Goal: Book appointment/travel/reservation

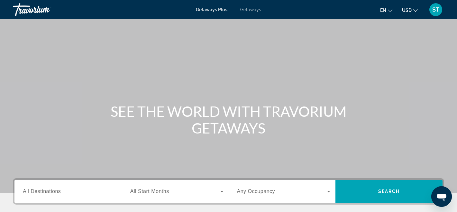
click at [417, 13] on button "USD USD ($) MXN (Mex$) CAD (Can$) GBP (£) EUR (€) AUD (A$) NZD (NZ$) CNY (CN¥)" at bounding box center [410, 9] width 16 height 9
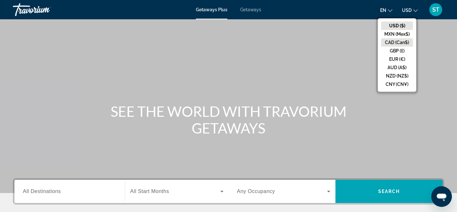
click at [401, 43] on button "CAD (Can$)" at bounding box center [397, 42] width 32 height 8
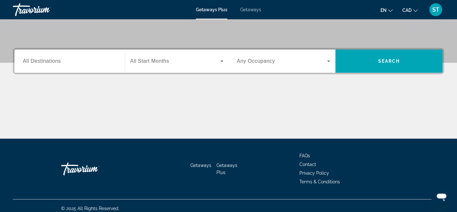
scroll to position [136, 0]
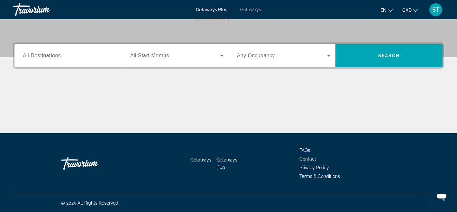
click at [258, 10] on span "Getaways" at bounding box center [250, 9] width 21 height 5
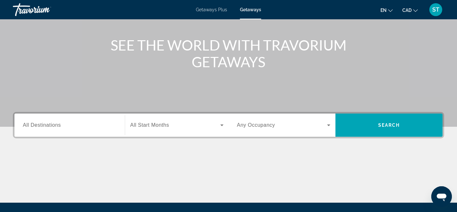
scroll to position [68, 0]
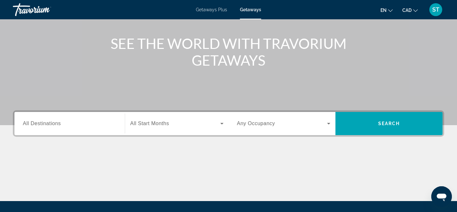
click at [111, 129] on div "Search widget" at bounding box center [70, 124] width 94 height 18
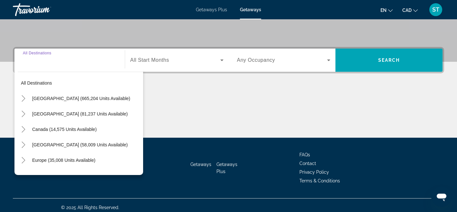
scroll to position [136, 0]
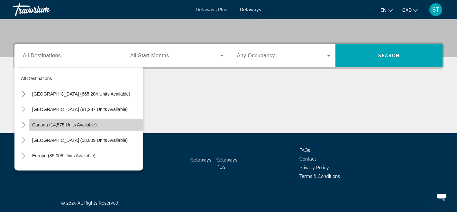
click at [74, 128] on span "Search widget" at bounding box center [86, 124] width 114 height 15
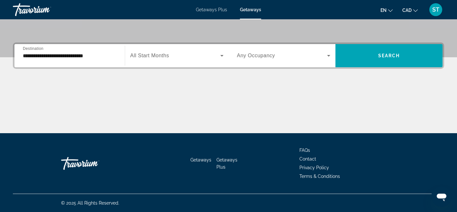
click at [108, 65] on div "**********" at bounding box center [70, 55] width 104 height 23
click at [114, 55] on input "**********" at bounding box center [70, 56] width 94 height 8
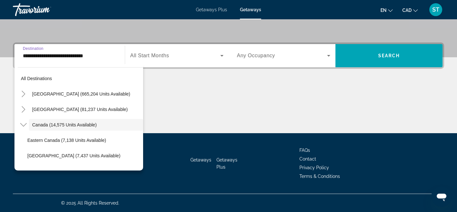
scroll to position [7, 0]
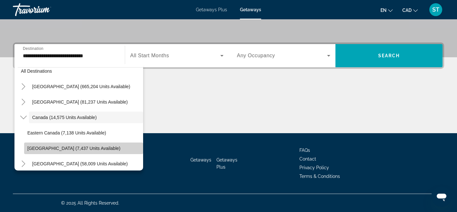
click at [73, 146] on span "[GEOGRAPHIC_DATA] (7,437 units available)" at bounding box center [73, 148] width 93 height 5
type input "**********"
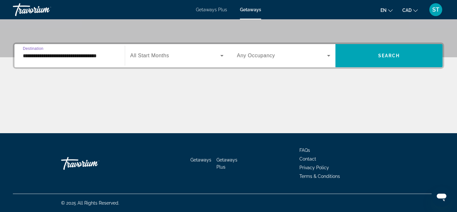
click at [224, 55] on icon "Search widget" at bounding box center [222, 56] width 8 height 8
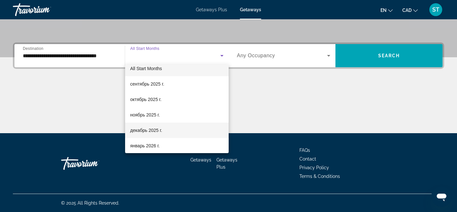
scroll to position [9, 0]
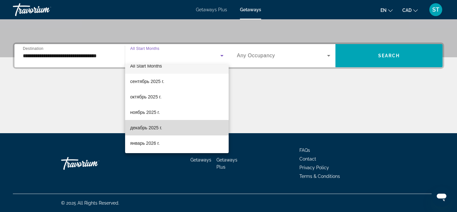
click at [153, 128] on span "декабрь 2025 г." at bounding box center [146, 128] width 32 height 8
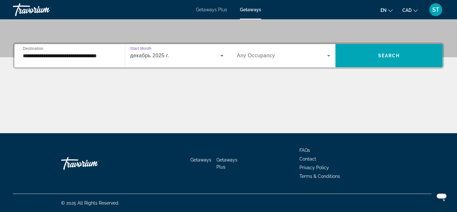
click at [327, 54] on icon "Search widget" at bounding box center [329, 56] width 8 height 8
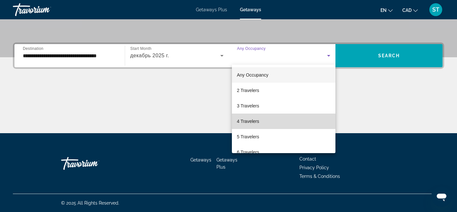
click at [247, 121] on span "4 Travelers" at bounding box center [248, 122] width 22 height 8
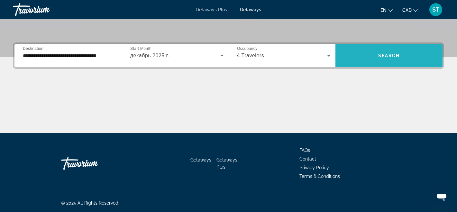
click at [364, 62] on span "Search widget" at bounding box center [389, 55] width 107 height 15
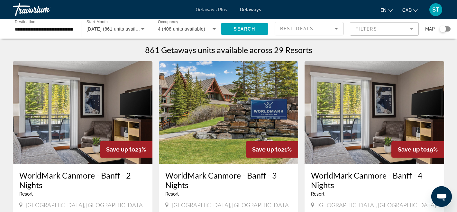
click at [413, 28] on mat-form-field "Filters" at bounding box center [384, 29] width 69 height 14
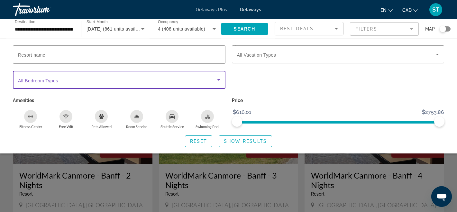
click at [221, 81] on icon "Search widget" at bounding box center [219, 80] width 8 height 8
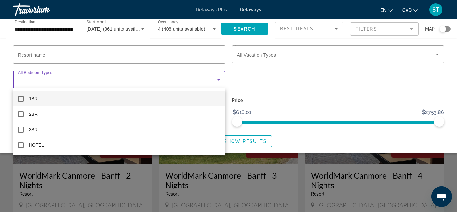
click at [221, 81] on div at bounding box center [228, 106] width 457 height 212
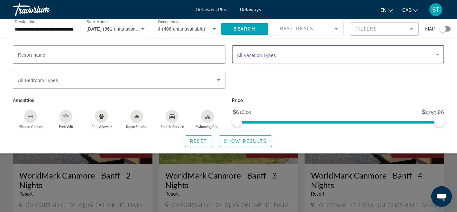
click at [284, 52] on span "Search widget" at bounding box center [336, 55] width 199 height 8
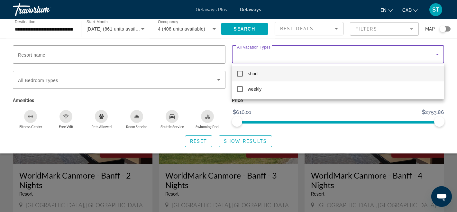
click at [173, 54] on div at bounding box center [228, 106] width 457 height 212
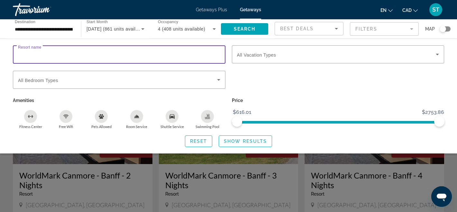
click at [173, 54] on input "Resort name" at bounding box center [119, 55] width 202 height 8
type input "****"
click at [249, 143] on span "Show Results" at bounding box center [245, 141] width 43 height 5
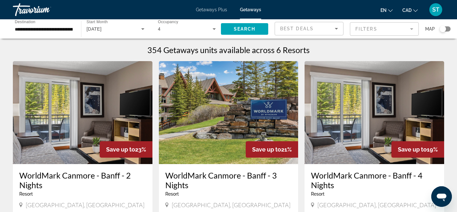
click at [447, 29] on div "Search widget" at bounding box center [445, 28] width 11 height 5
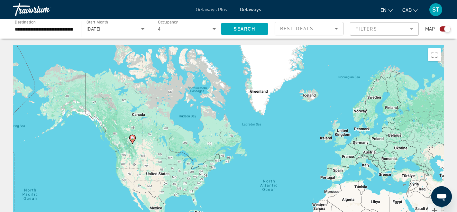
drag, startPoint x: 80, startPoint y: 102, endPoint x: 141, endPoint y: 158, distance: 83.2
click at [141, 158] on div "To activate drag with keyboard, press Alt + Enter. Once in keyboard drag state,…" at bounding box center [229, 141] width 432 height 193
click at [148, 140] on div "To activate drag with keyboard, press Alt + Enter. Once in keyboard drag state,…" at bounding box center [229, 141] width 432 height 193
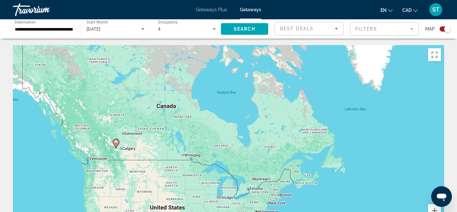
click at [127, 150] on div "To activate drag with keyboard, press Alt + Enter. Once in keyboard drag state,…" at bounding box center [229, 141] width 432 height 193
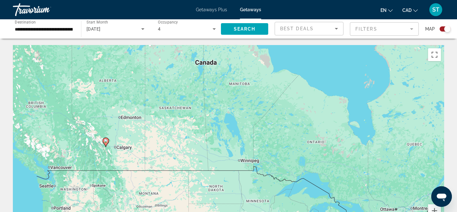
click at [118, 163] on div "To activate drag with keyboard, press Alt + Enter. Once in keyboard drag state,…" at bounding box center [229, 141] width 432 height 193
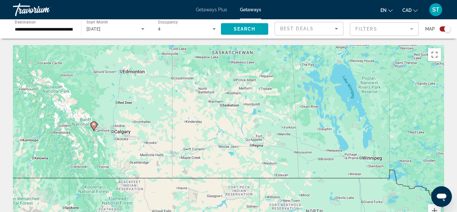
click at [96, 150] on div "To activate drag with keyboard, press Alt + Enter. Once in keyboard drag state,…" at bounding box center [229, 141] width 432 height 193
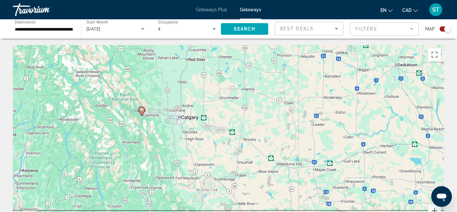
drag, startPoint x: 88, startPoint y: 133, endPoint x: 139, endPoint y: 137, distance: 51.6
click at [139, 137] on div "To activate drag with keyboard, press Alt + Enter. Once in keyboard drag state,…" at bounding box center [229, 141] width 432 height 193
click at [153, 124] on div "To activate drag with keyboard, press Alt + Enter. Once in keyboard drag state,…" at bounding box center [229, 141] width 432 height 193
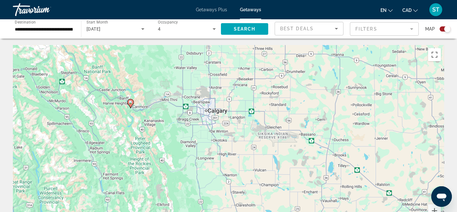
click at [153, 124] on div "To activate drag with keyboard, press Alt + Enter. Once in keyboard drag state,…" at bounding box center [229, 141] width 432 height 193
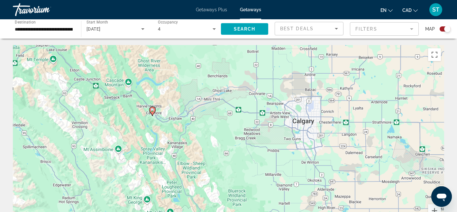
drag, startPoint x: 116, startPoint y: 114, endPoint x: 161, endPoint y: 137, distance: 50.5
click at [161, 137] on div "To activate drag with keyboard, press Alt + Enter. Once in keyboard drag state,…" at bounding box center [229, 141] width 432 height 193
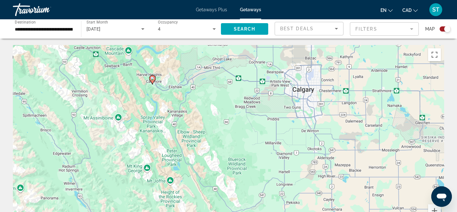
drag, startPoint x: 406, startPoint y: 168, endPoint x: 410, endPoint y: 152, distance: 16.0
click at [410, 152] on div "To activate drag with keyboard, press Alt + Enter. Once in keyboard drag state,…" at bounding box center [229, 141] width 432 height 193
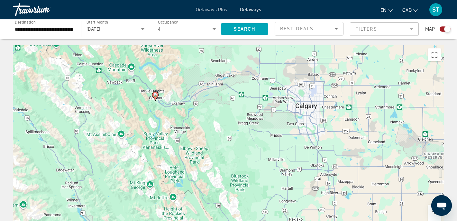
drag, startPoint x: 451, startPoint y: 167, endPoint x: 451, endPoint y: 126, distance: 41.2
click at [435, 212] on button "Zoom out" at bounding box center [434, 224] width 13 height 13
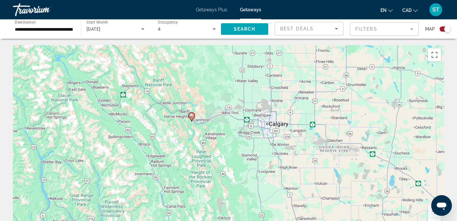
click at [435, 212] on button "Zoom out" at bounding box center [434, 224] width 13 height 13
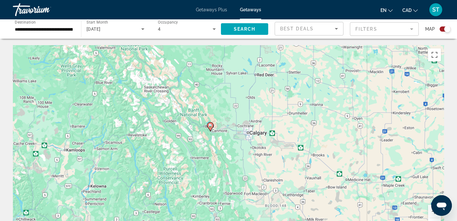
click at [435, 212] on button "Zoom out" at bounding box center [434, 224] width 13 height 13
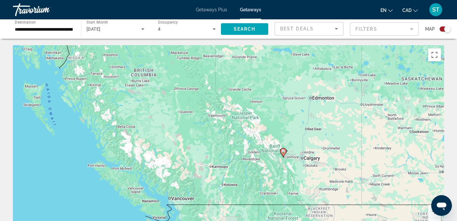
drag, startPoint x: 189, startPoint y: 159, endPoint x: 254, endPoint y: 180, distance: 68.4
click at [254, 180] on div "To activate drag with keyboard, press Alt + Enter. Once in keyboard drag state,…" at bounding box center [229, 141] width 432 height 193
click at [444, 29] on div "Search widget" at bounding box center [445, 28] width 11 height 5
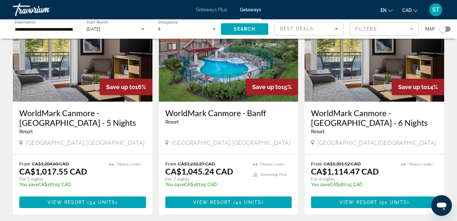
scroll to position [294, 0]
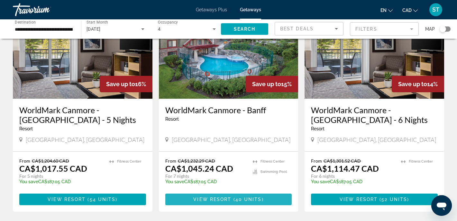
click at [212, 198] on span "View Resort" at bounding box center [212, 198] width 38 height 5
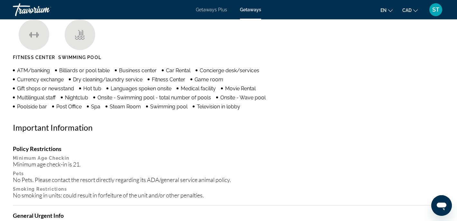
scroll to position [73, 0]
